Goal: Task Accomplishment & Management: Manage account settings

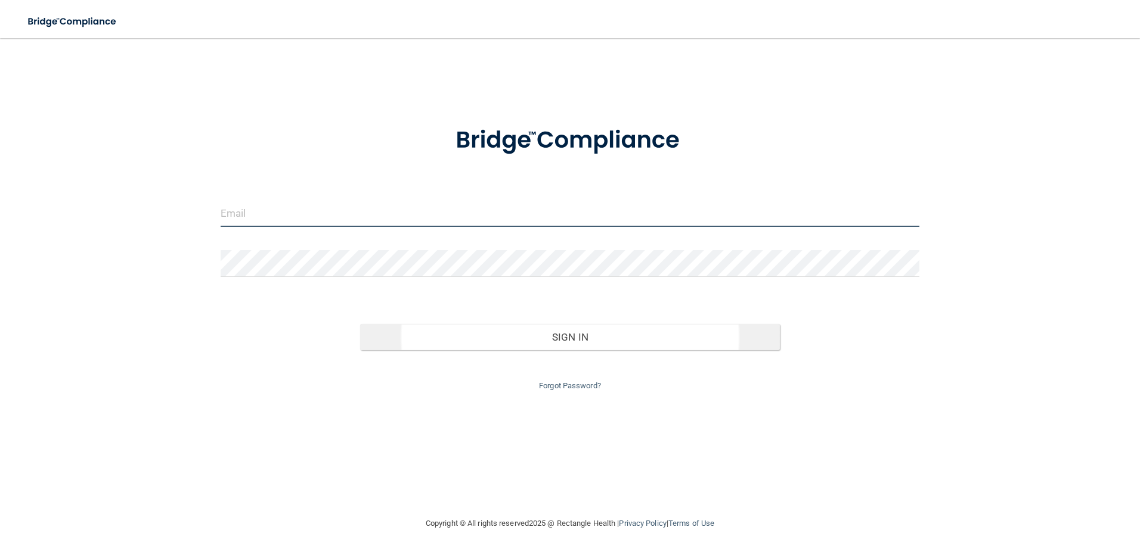
type input "[PERSON_NAME][EMAIL_ADDRESS][DOMAIN_NAME]"
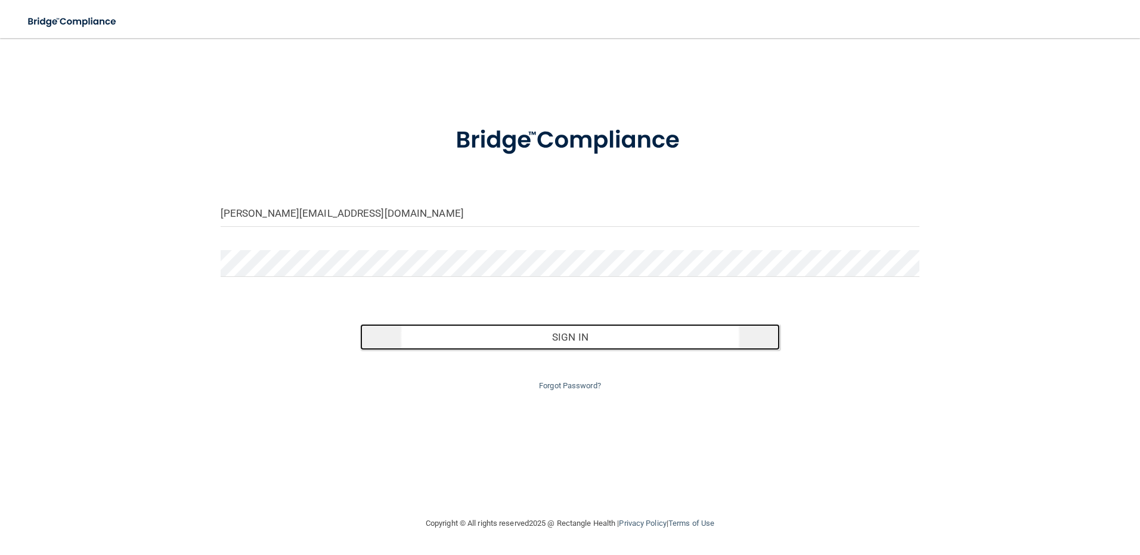
click at [542, 340] on button "Sign In" at bounding box center [570, 337] width 420 height 26
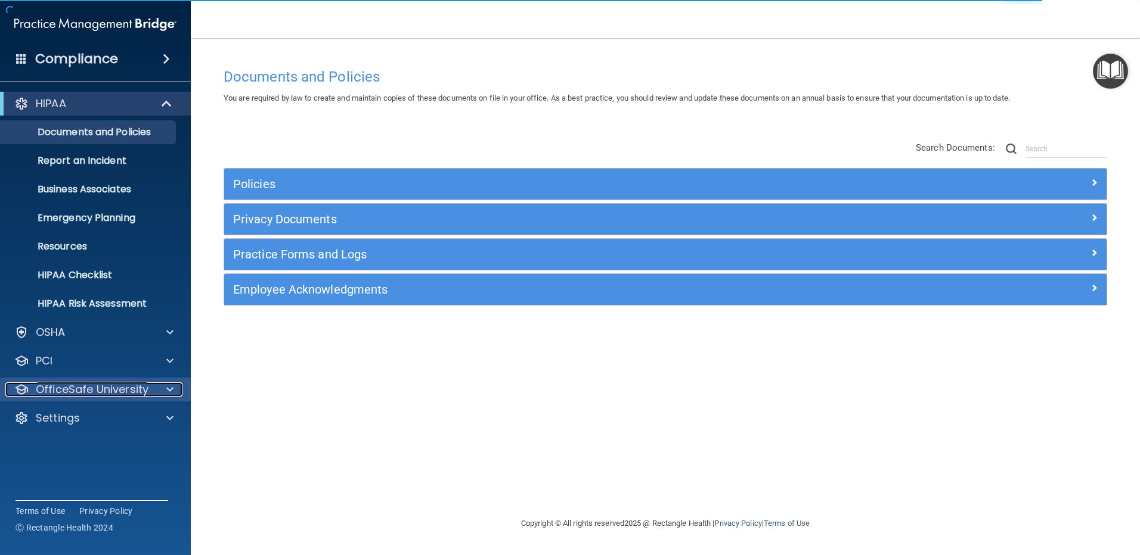
click at [105, 395] on p "OfficeSafe University" at bounding box center [92, 390] width 113 height 14
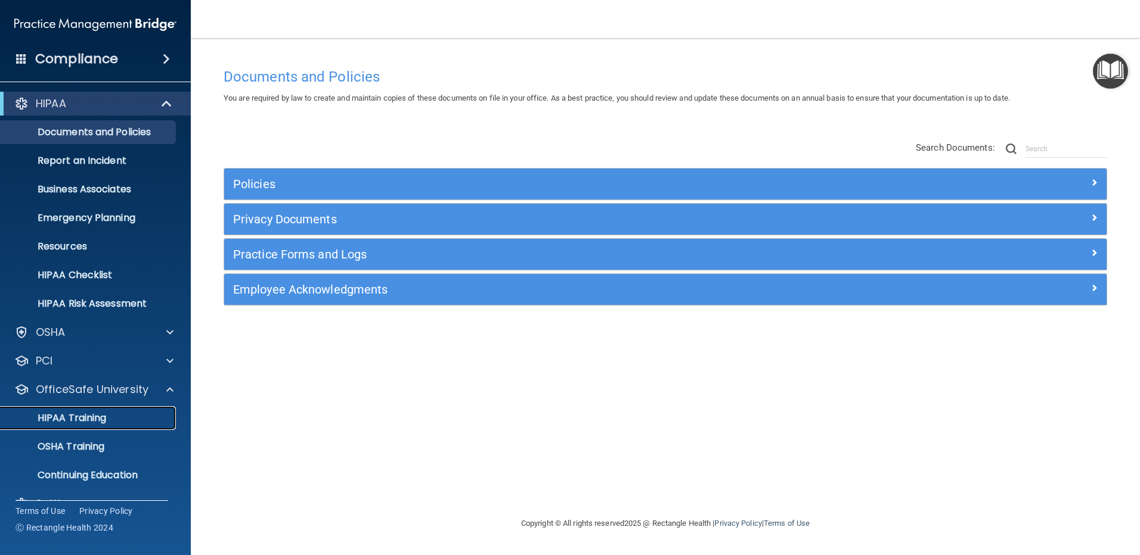
click at [92, 414] on p "HIPAA Training" at bounding box center [57, 418] width 98 height 12
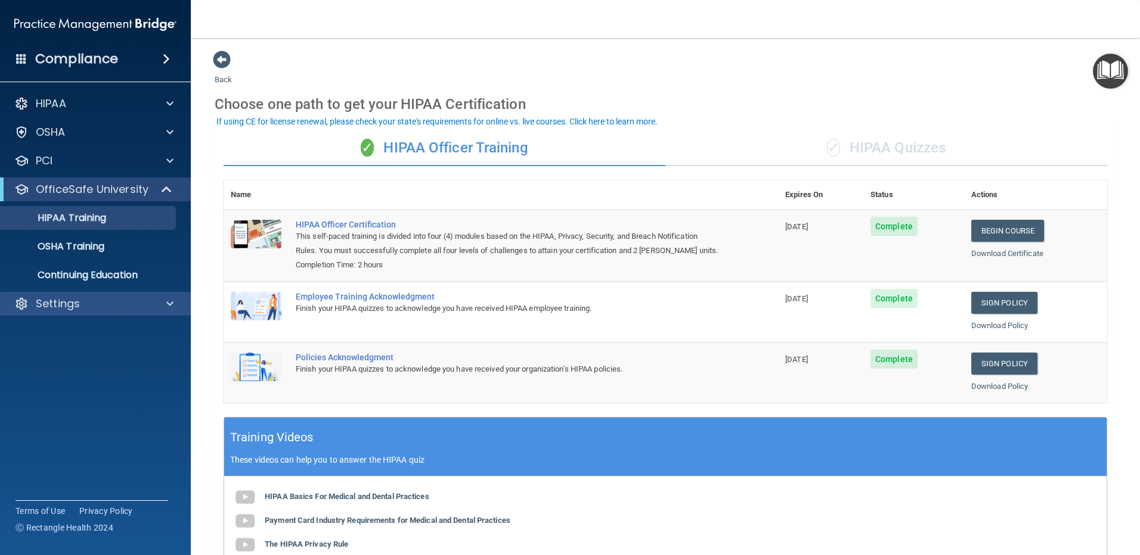
click at [82, 314] on div "Settings" at bounding box center [95, 304] width 191 height 24
click at [73, 308] on p "Settings" at bounding box center [58, 304] width 44 height 14
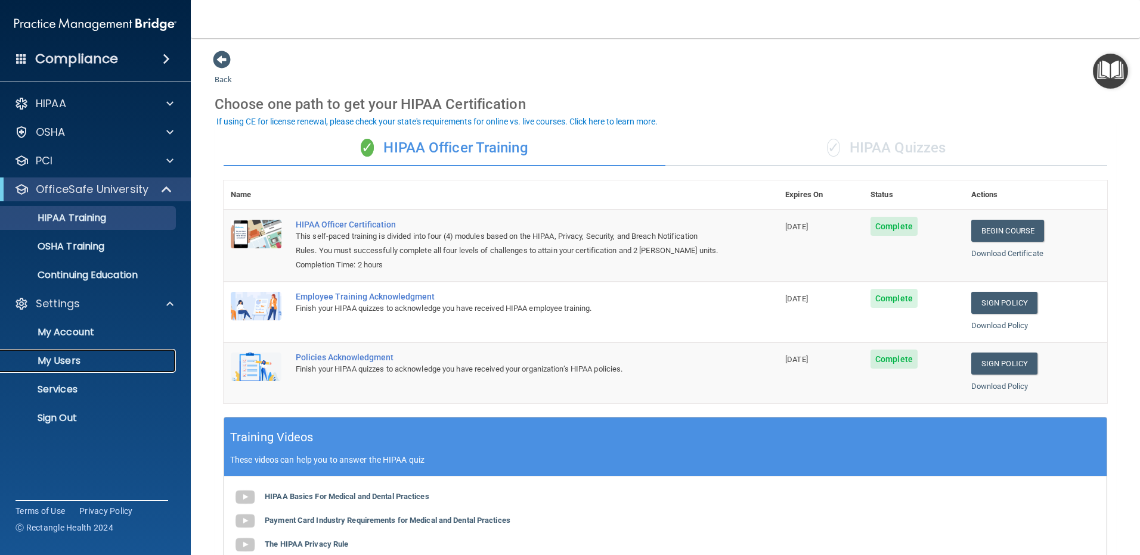
click at [98, 356] on p "My Users" at bounding box center [89, 361] width 163 height 12
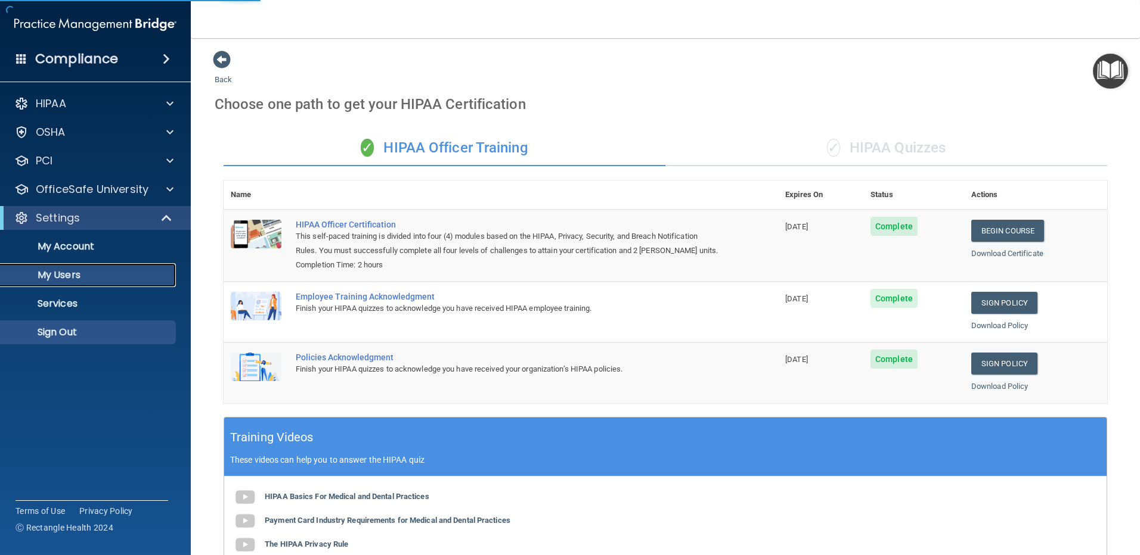
select select "20"
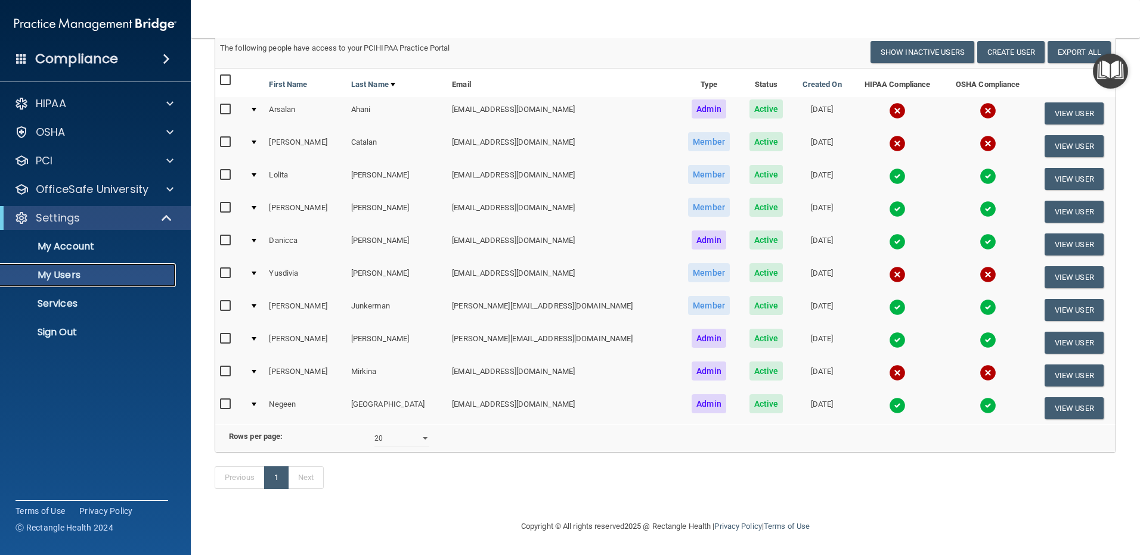
scroll to position [103, 0]
click at [1045, 266] on button "View User" at bounding box center [1073, 277] width 59 height 22
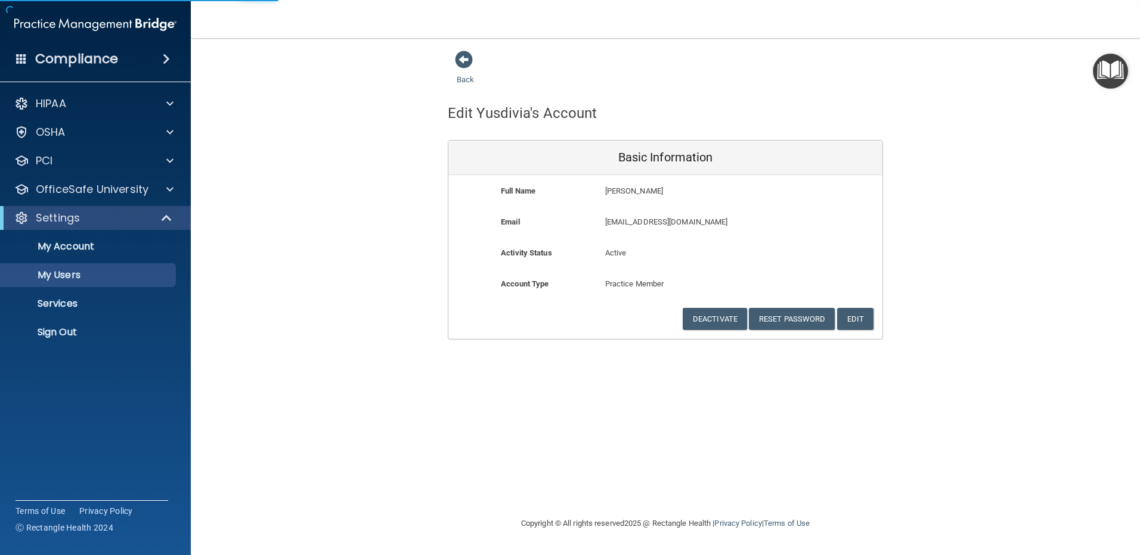
select select "20"
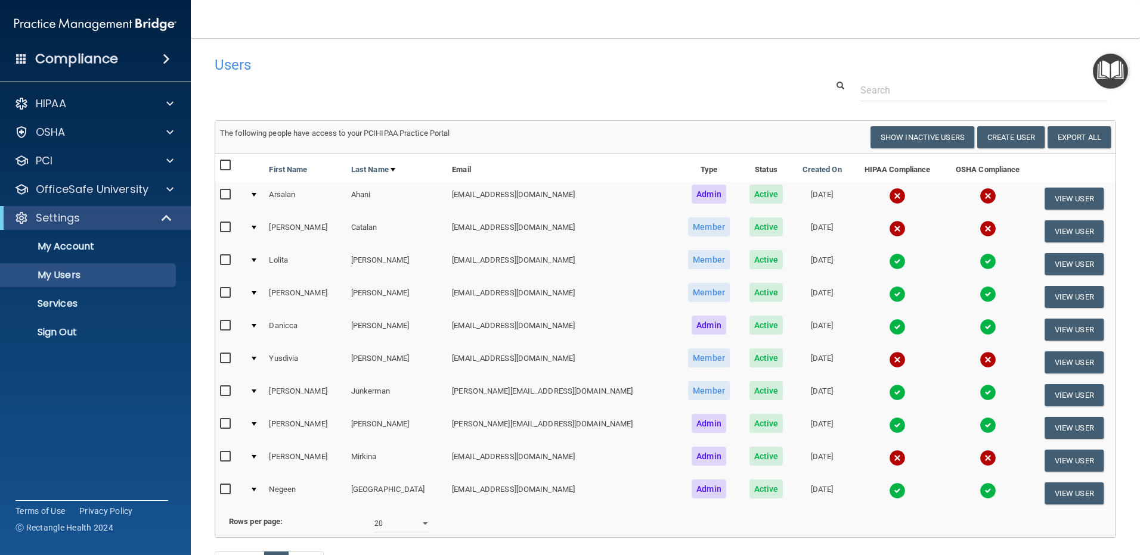
click at [256, 358] on div at bounding box center [254, 359] width 5 height 4
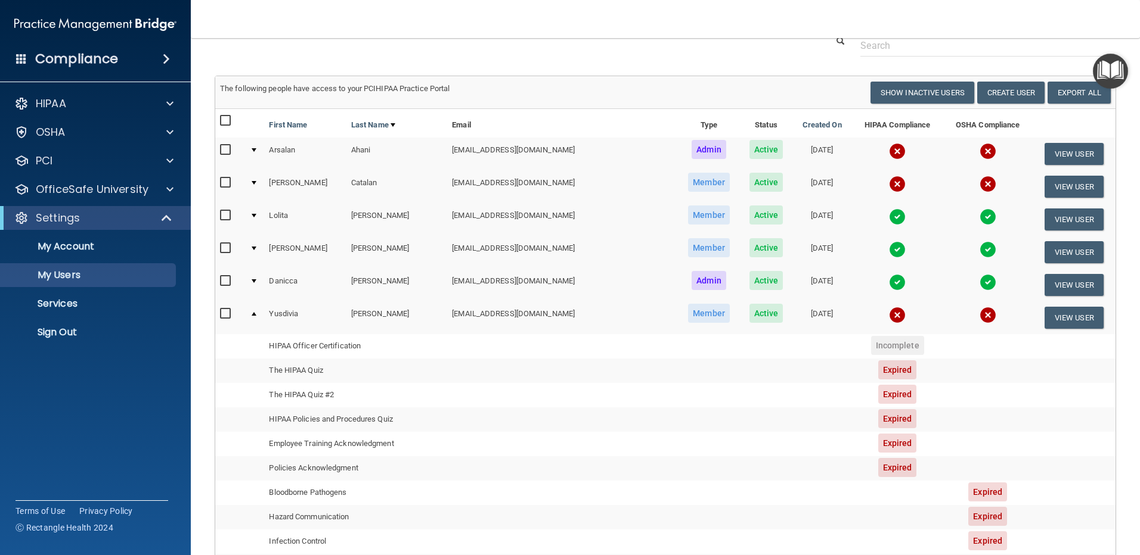
scroll to position [44, 0]
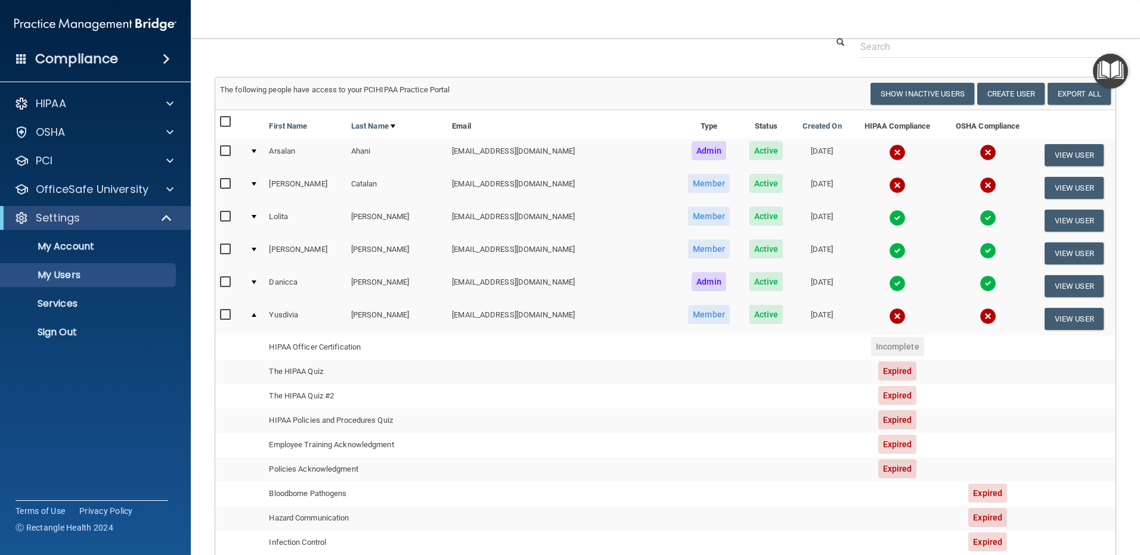
click at [257, 182] on td at bounding box center [255, 188] width 20 height 33
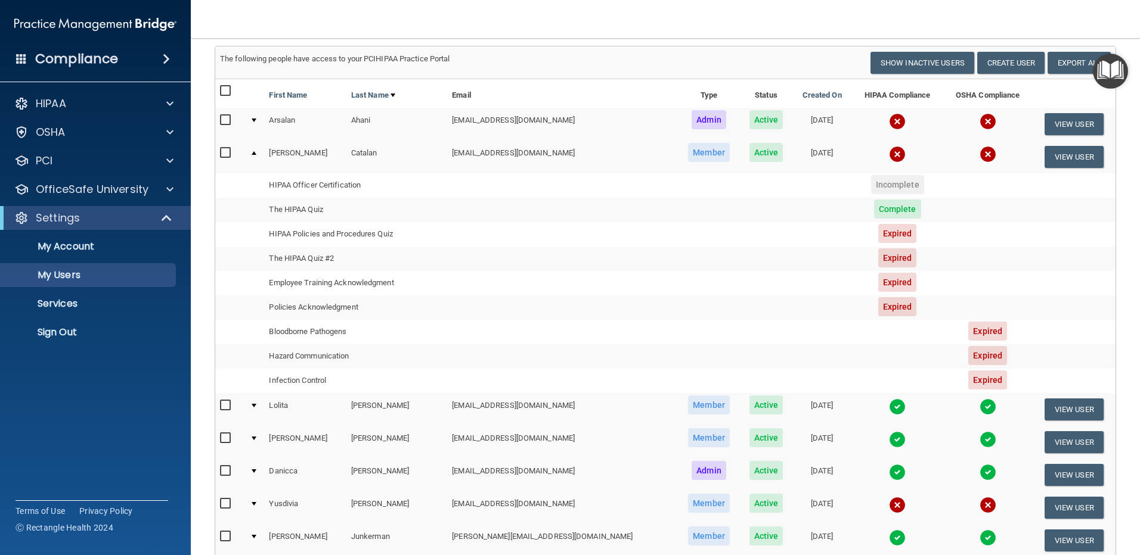
scroll to position [0, 0]
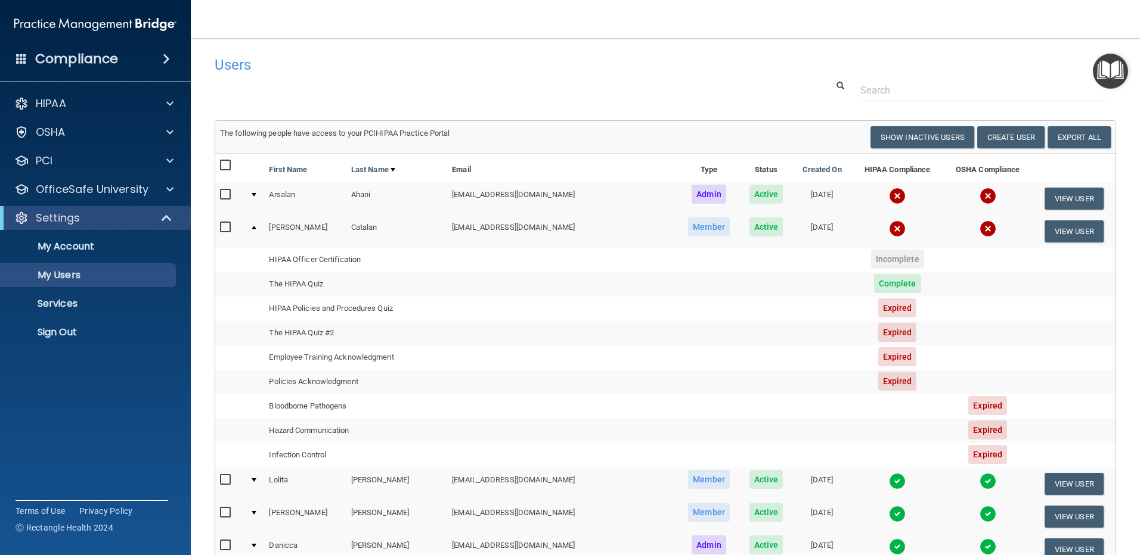
click at [255, 231] on td at bounding box center [255, 231] width 20 height 32
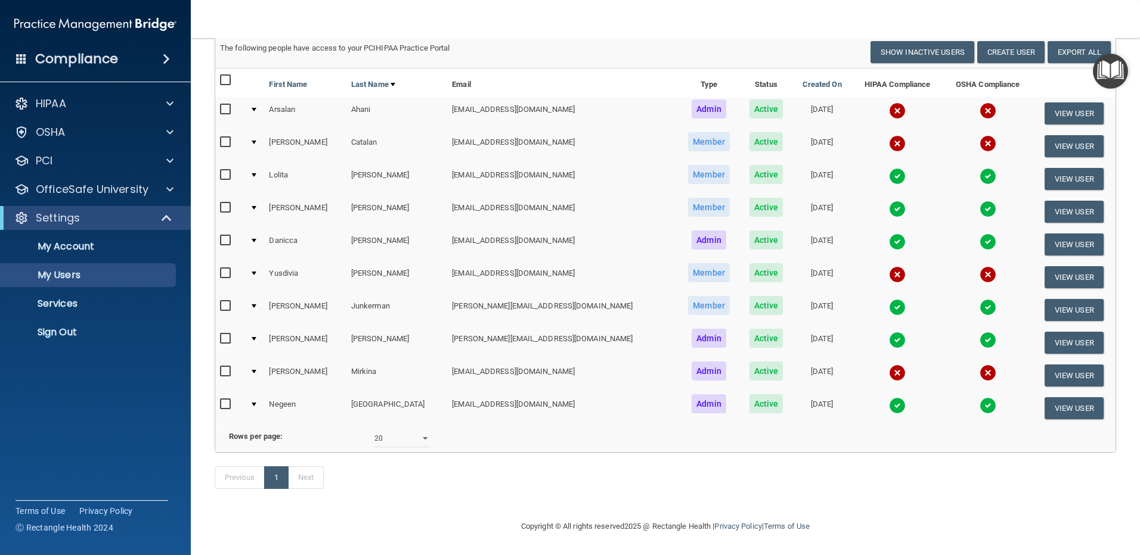
scroll to position [44, 0]
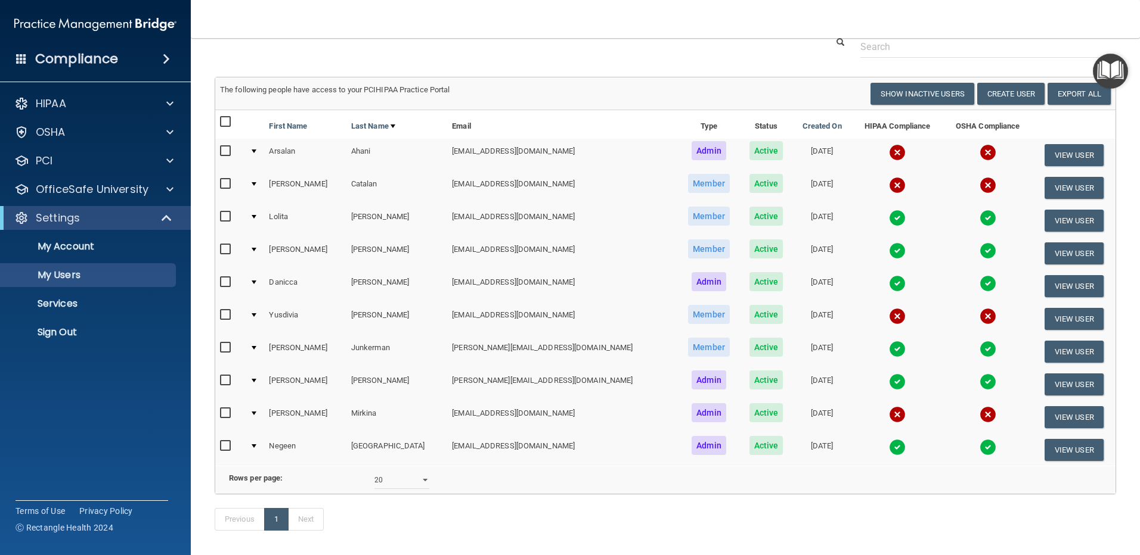
click at [260, 213] on td at bounding box center [255, 220] width 20 height 33
click at [256, 216] on div at bounding box center [254, 217] width 5 height 4
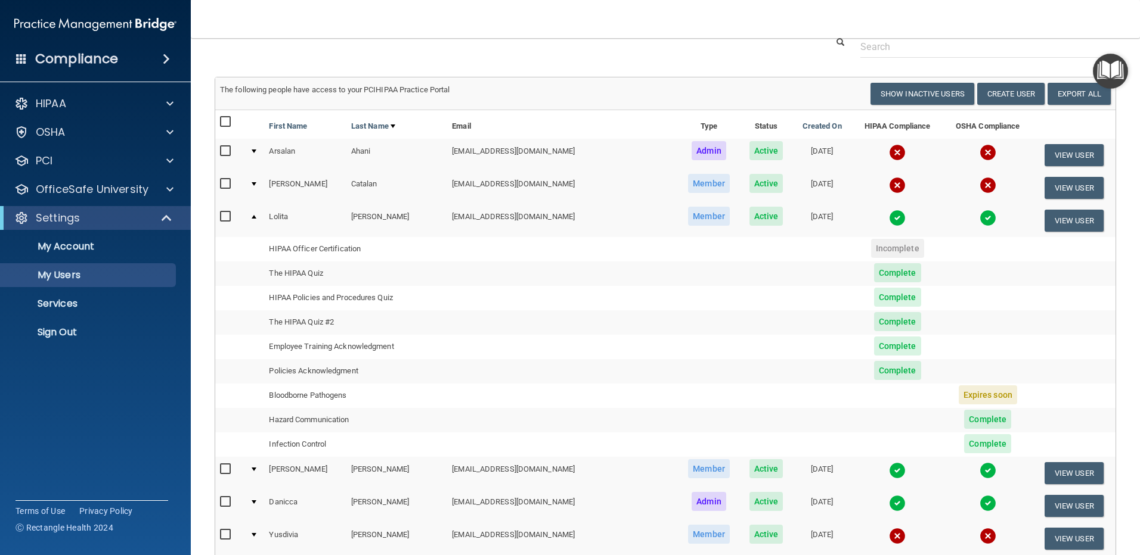
click at [257, 148] on td at bounding box center [255, 155] width 20 height 33
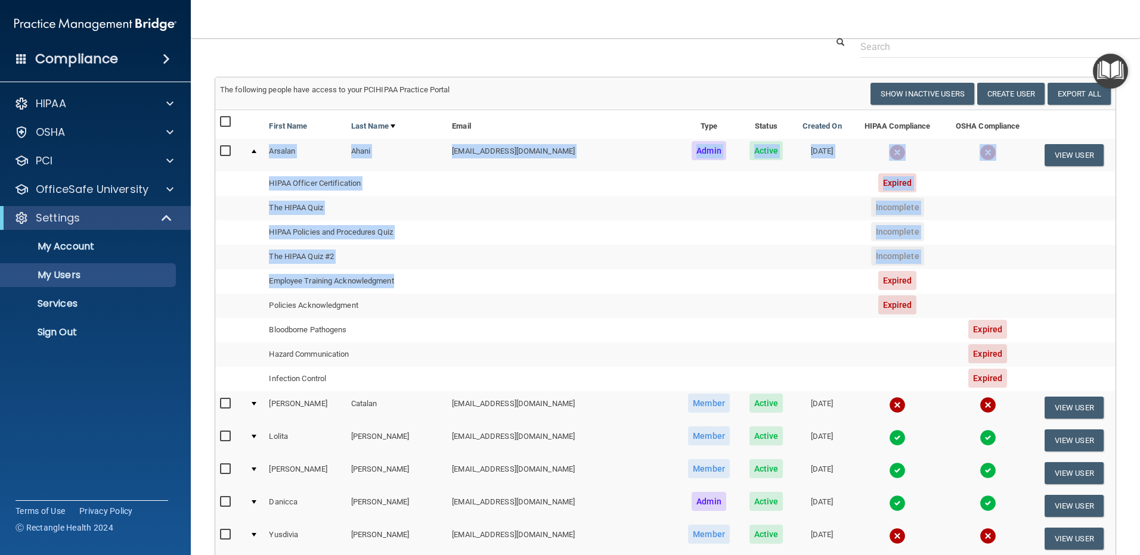
drag, startPoint x: 254, startPoint y: 151, endPoint x: 647, endPoint y: 261, distance: 407.4
click at [647, 261] on tbody "[PERSON_NAME] [EMAIL_ADDRESS][DOMAIN_NAME] Admin Active [DATE] View User HIPAA …" at bounding box center [665, 265] width 900 height 253
drag, startPoint x: 647, startPoint y: 261, endPoint x: 877, endPoint y: 208, distance: 236.1
click at [877, 208] on span "Incomplete" at bounding box center [897, 207] width 53 height 19
click at [954, 222] on td at bounding box center [987, 233] width 89 height 24
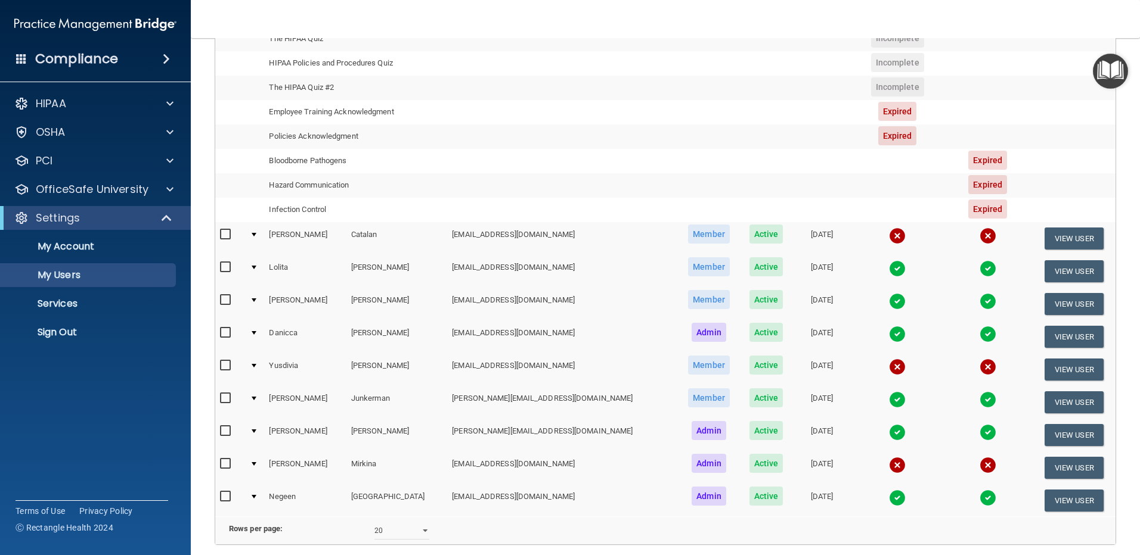
scroll to position [282, 0]
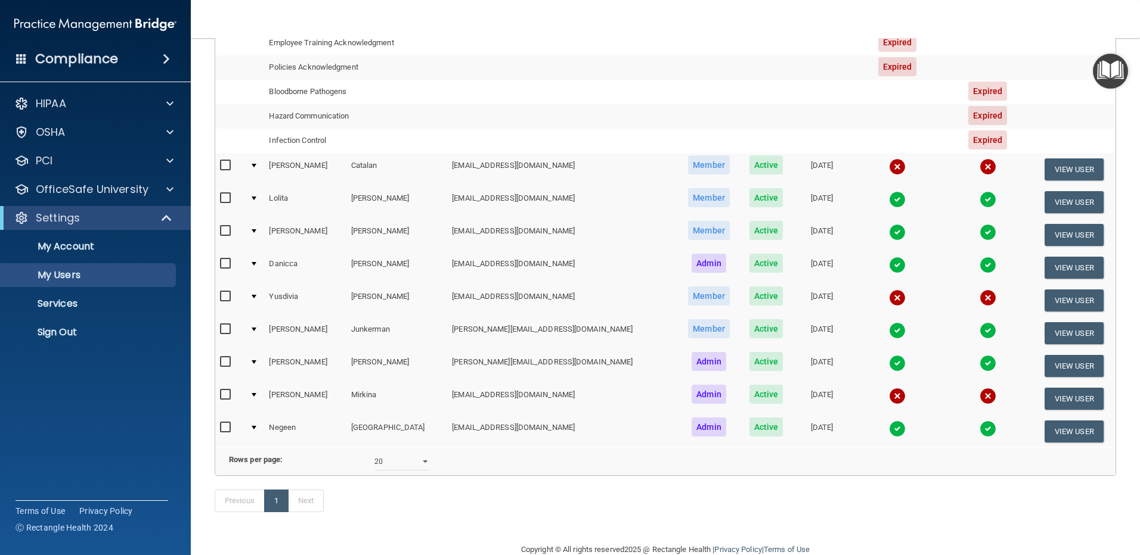
click at [256, 200] on div at bounding box center [254, 199] width 5 height 4
click at [255, 199] on div at bounding box center [254, 199] width 5 height 4
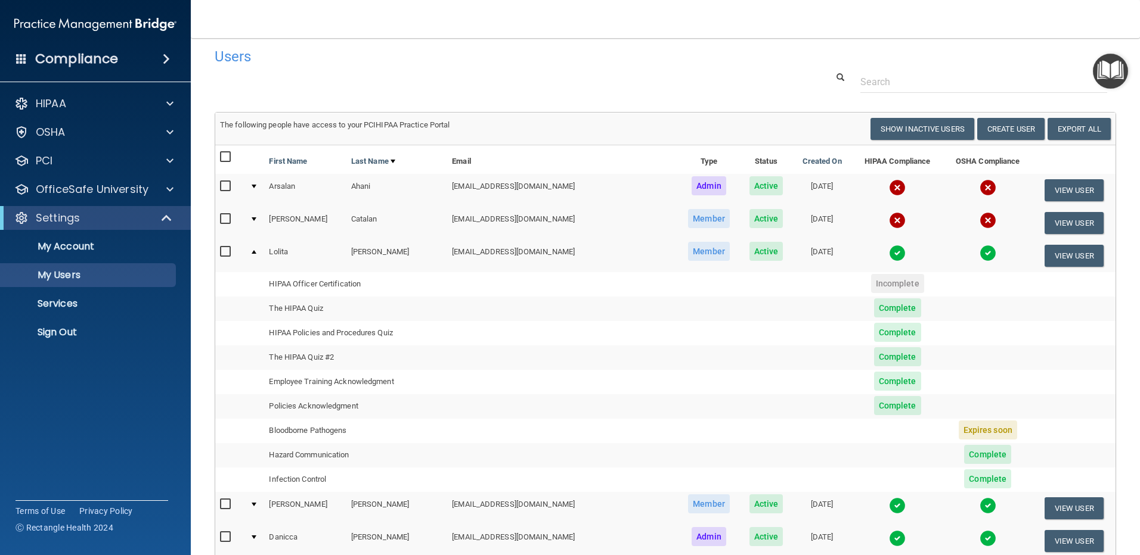
scroll to position [0, 0]
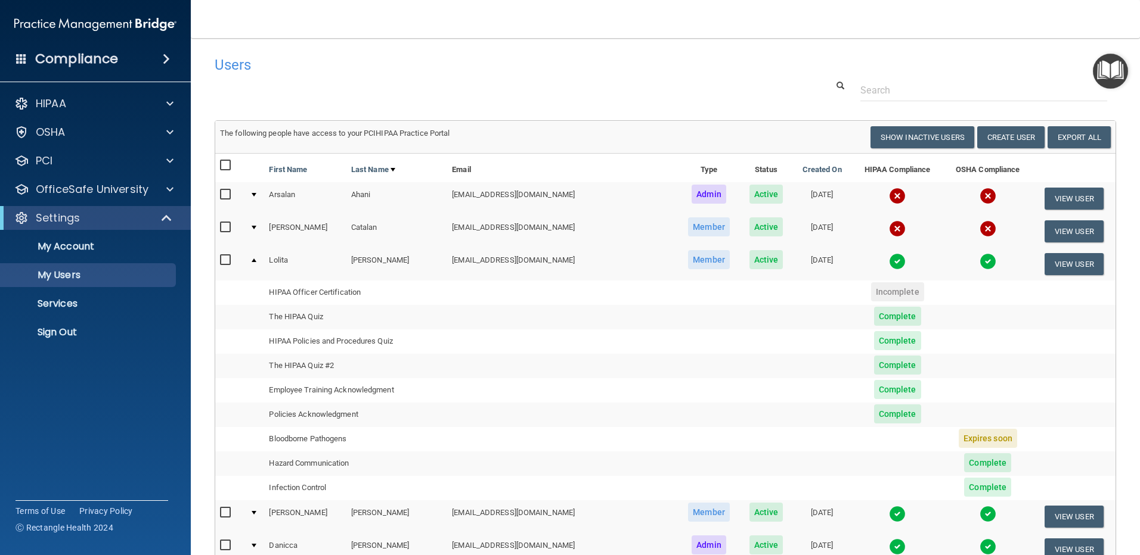
click at [255, 197] on div at bounding box center [254, 195] width 5 height 4
click at [256, 194] on div at bounding box center [254, 195] width 5 height 4
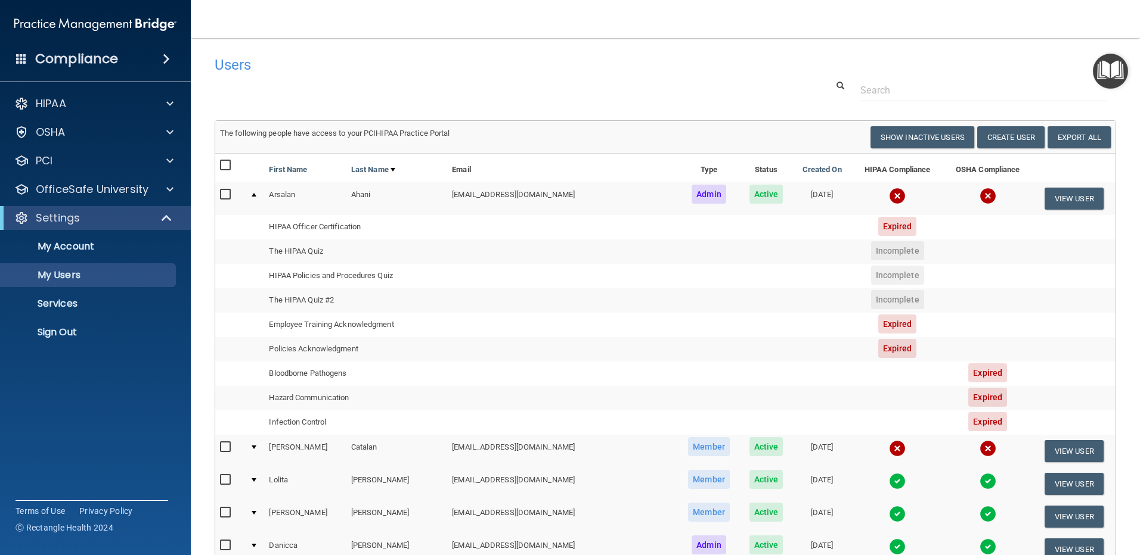
click at [257, 197] on td at bounding box center [255, 198] width 20 height 32
